Goal: Task Accomplishment & Management: Manage account settings

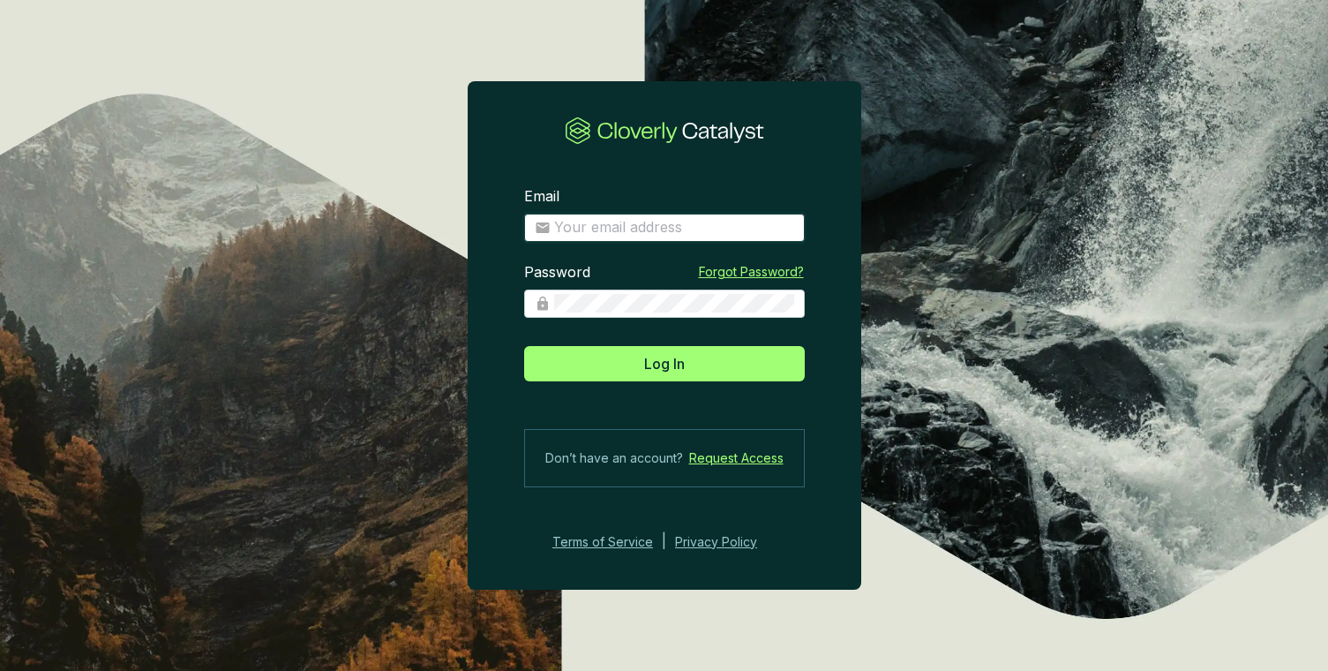
click at [636, 218] on input "Email" at bounding box center [674, 227] width 240 height 19
click at [0, 670] on com-1password-button at bounding box center [0, 671] width 0 height 0
type input "[PERSON_NAME][EMAIL_ADDRESS][DOMAIN_NAME]"
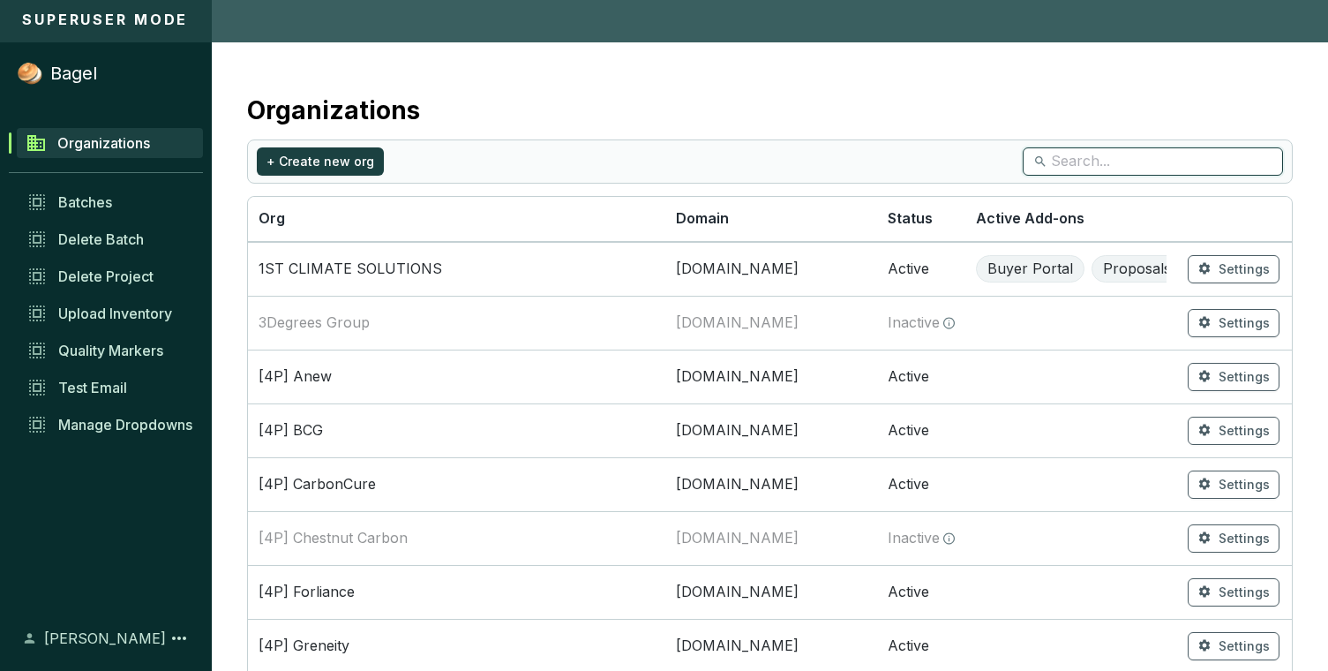
click at [1133, 162] on input "search" at bounding box center [1154, 161] width 206 height 19
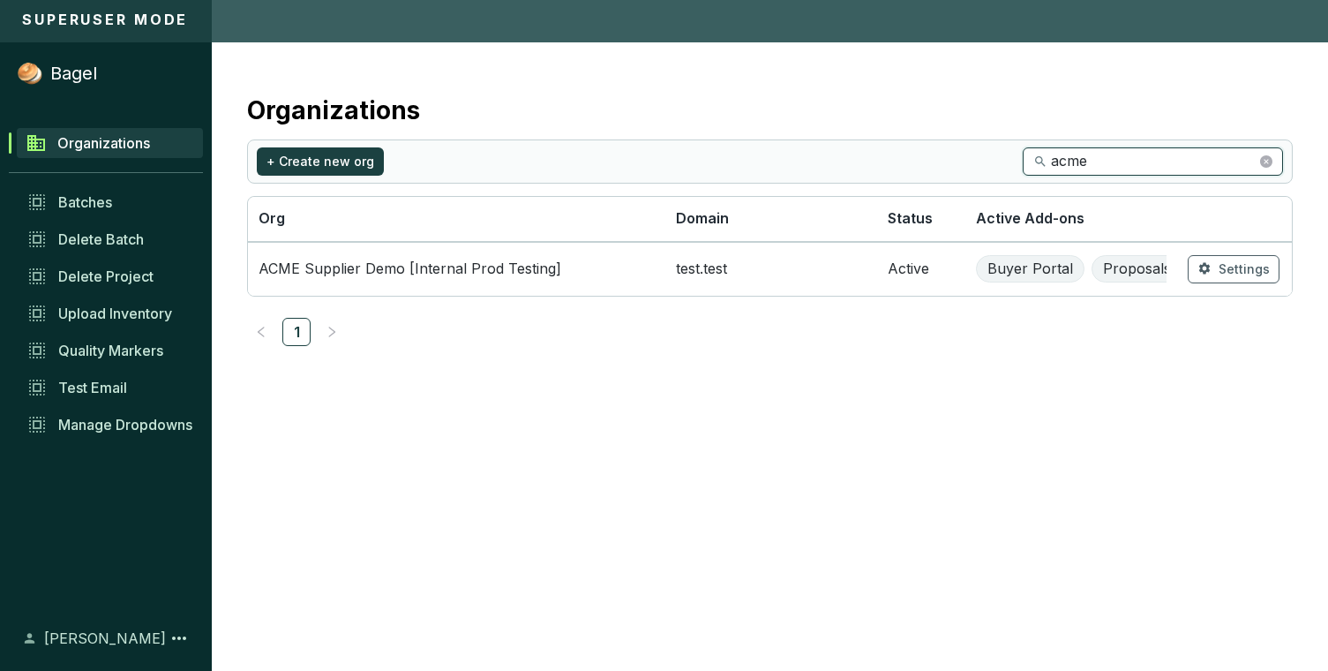
type input "acme"
click at [569, 291] on td "ACME Supplier Demo [Internal Prod Testing]" at bounding box center [457, 269] width 418 height 54
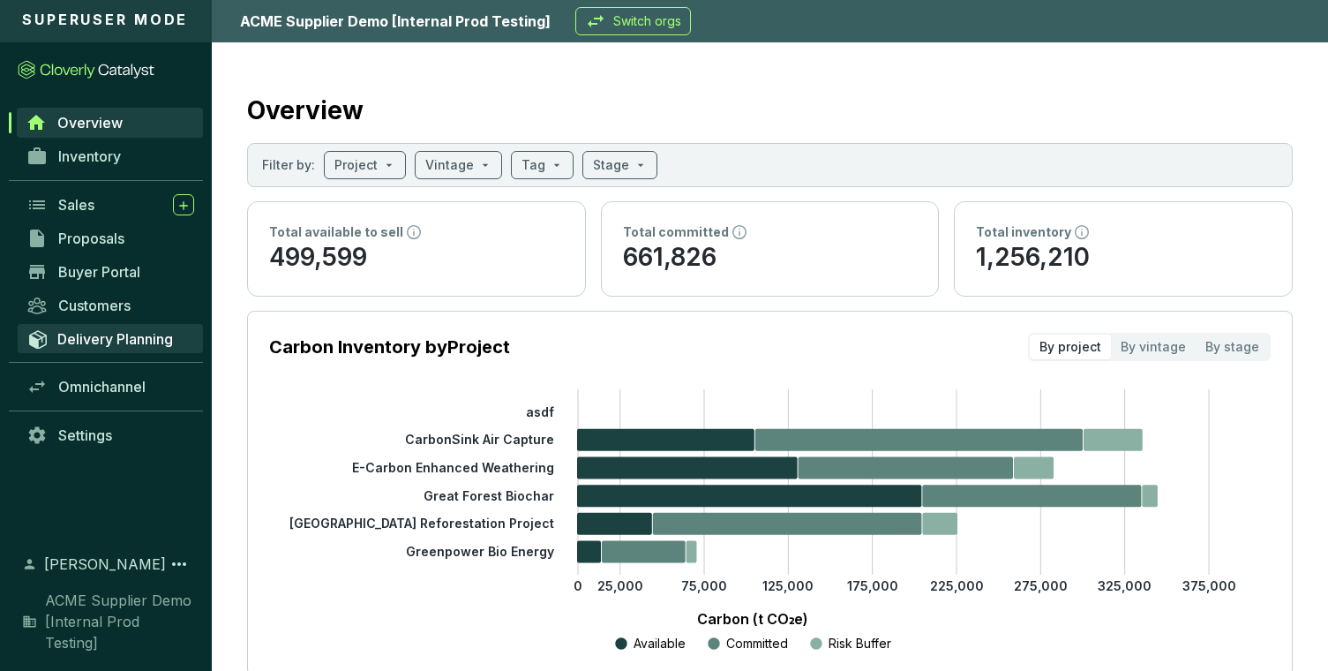
click at [110, 340] on span "Delivery Planning" at bounding box center [115, 339] width 116 height 18
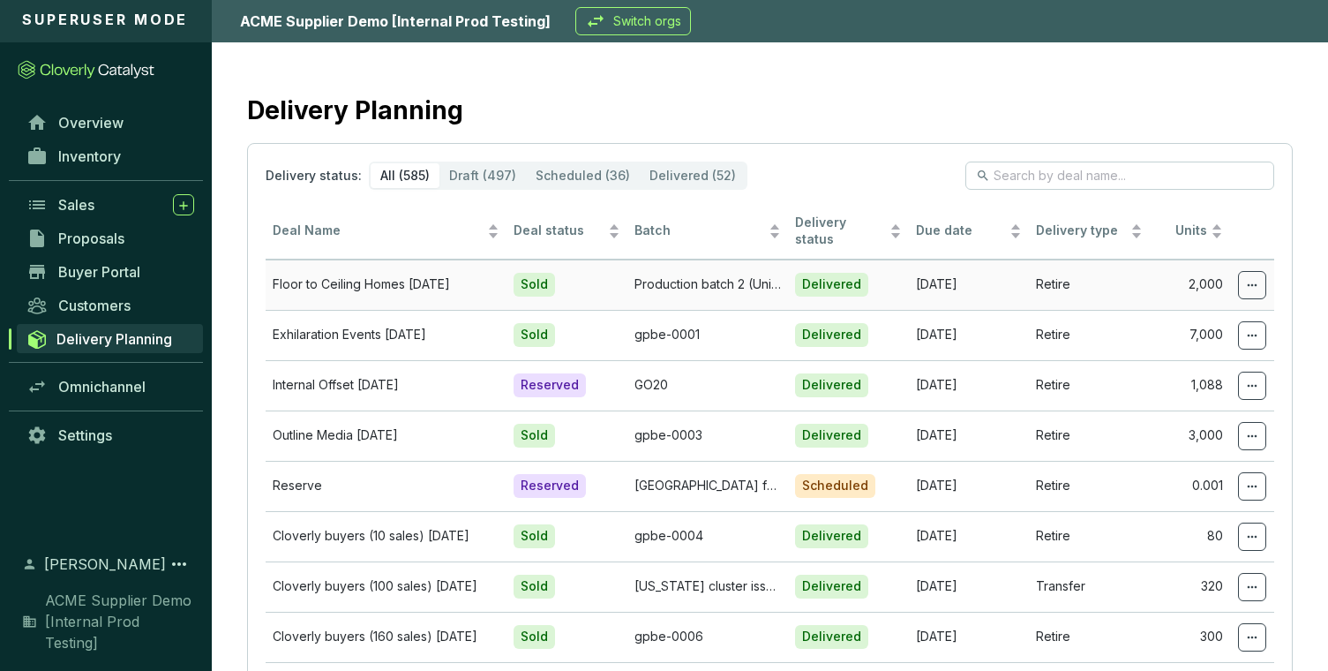
click at [1132, 275] on td "Retire" at bounding box center [1089, 285] width 121 height 50
click at [1261, 271] on span at bounding box center [1252, 285] width 28 height 28
click at [1198, 316] on span "Edit delivery details" at bounding box center [1187, 318] width 122 height 14
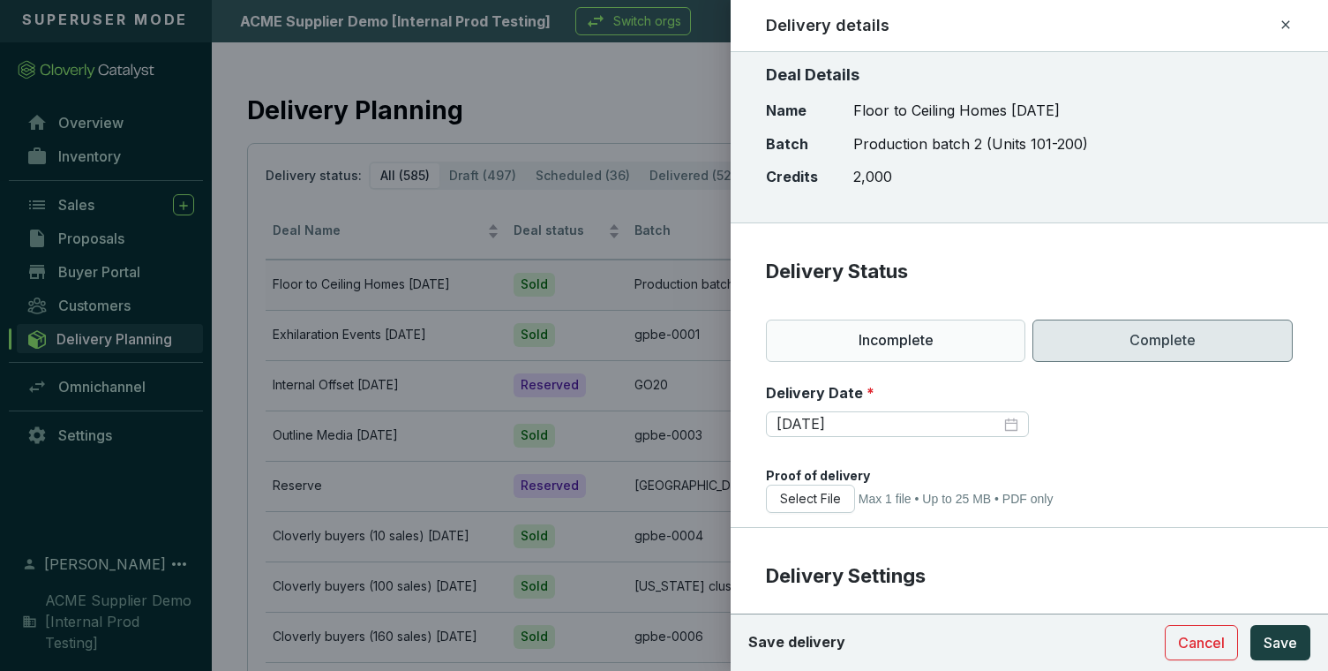
click at [626, 509] on div at bounding box center [664, 335] width 1328 height 671
click at [1206, 643] on span "Cancel" at bounding box center [1201, 642] width 47 height 21
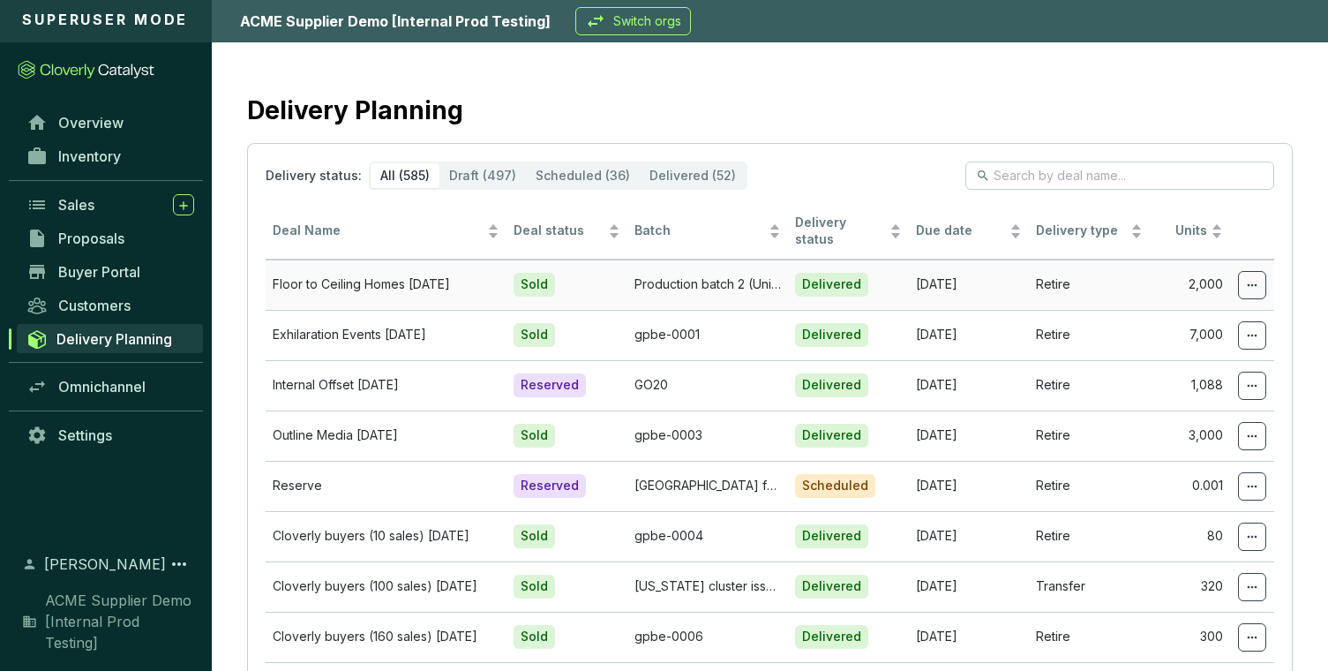
click at [1118, 295] on td "Retire" at bounding box center [1089, 285] width 121 height 50
click at [1118, 281] on td "Retire" at bounding box center [1089, 285] width 121 height 50
